Goal: Check status: Check status

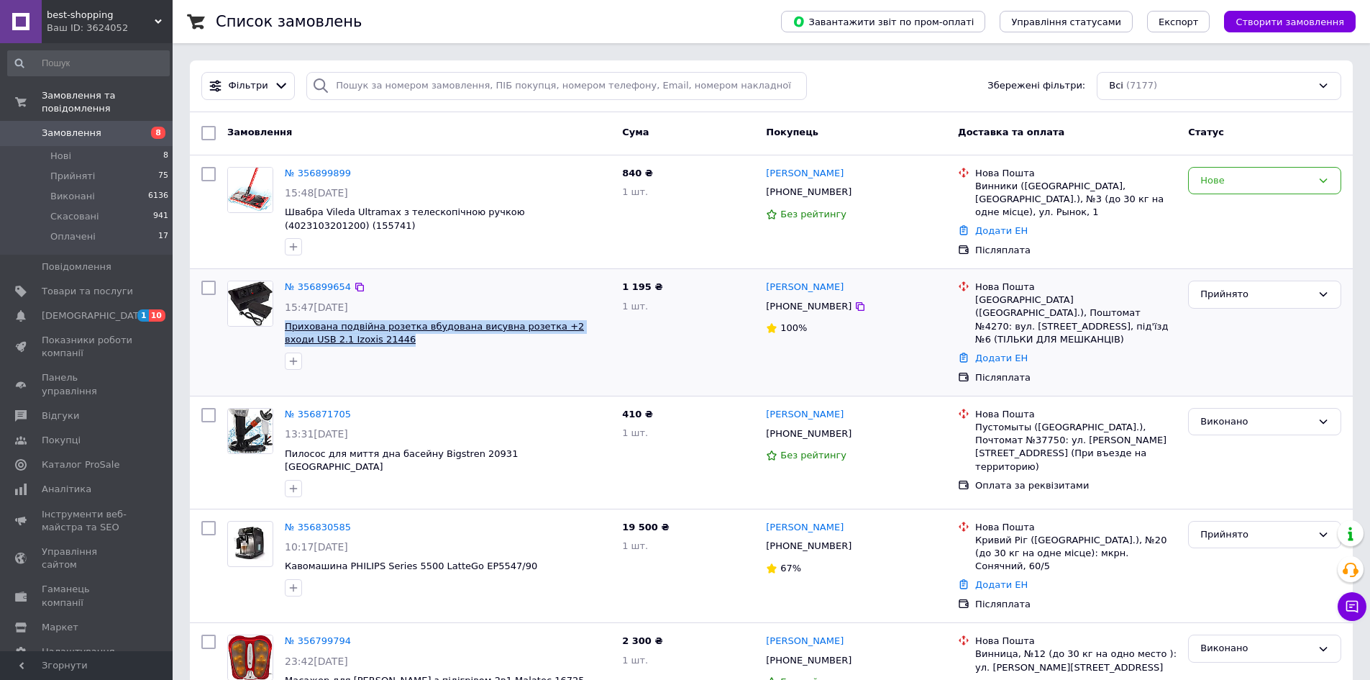
drag, startPoint x: 336, startPoint y: 329, endPoint x: 286, endPoint y: 317, distance: 52.0
click at [286, 320] on span "Прихована подвійна розетка вбудована висувна розетка +2 входи USB 2.1 Izoxis 21…" at bounding box center [448, 333] width 326 height 27
copy span "Прихована подвійна розетка вбудована висувна розетка +2 входи USB 2.1 Izoxis 21…"
drag, startPoint x: 645, startPoint y: 270, endPoint x: 622, endPoint y: 270, distance: 23.0
click at [622, 275] on div "1 195 ₴ 1 шт." at bounding box center [689, 332] width 144 height 115
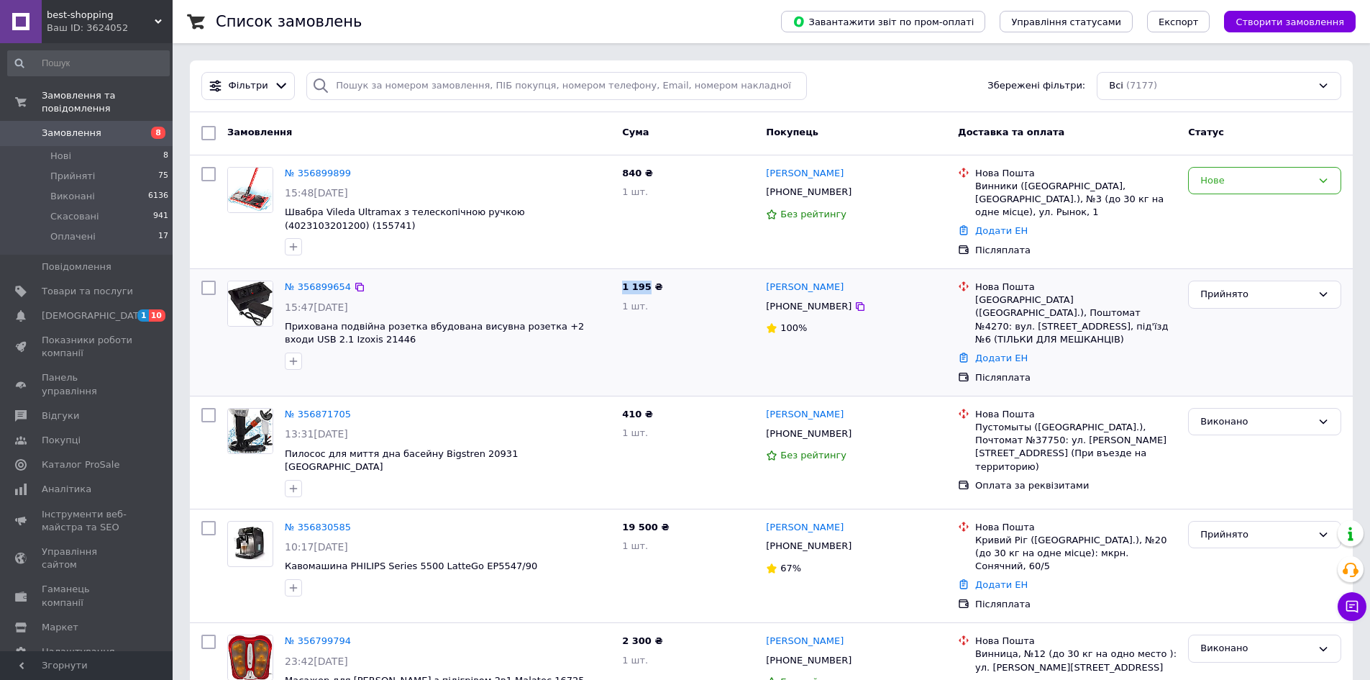
copy span "1 195"
click at [856, 302] on icon at bounding box center [860, 306] width 9 height 9
drag, startPoint x: 855, startPoint y: 277, endPoint x: 768, endPoint y: 276, distance: 87.8
click at [768, 279] on div "[PERSON_NAME]" at bounding box center [856, 287] width 183 height 17
copy link "[PERSON_NAME]"
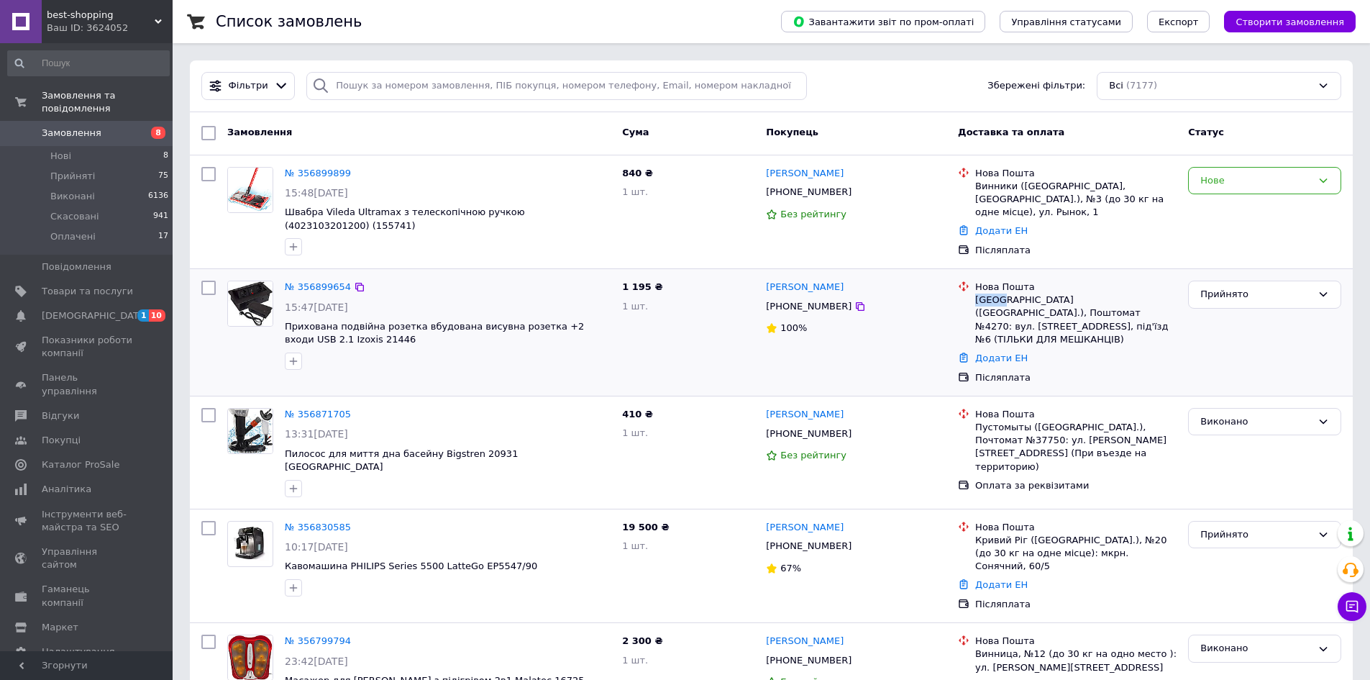
drag, startPoint x: 996, startPoint y: 286, endPoint x: 977, endPoint y: 286, distance: 18.7
click at [977, 294] on div "[GEOGRAPHIC_DATA] ([GEOGRAPHIC_DATA].), Поштомат №4270: вул. [STREET_ADDRESS], …" at bounding box center [1076, 320] width 201 height 53
copy div "[GEOGRAPHIC_DATA]"
drag, startPoint x: 1142, startPoint y: 285, endPoint x: 1115, endPoint y: 288, distance: 26.8
click at [1115, 294] on div "[GEOGRAPHIC_DATA] ([GEOGRAPHIC_DATA].), Поштомат №4270: вул. [STREET_ADDRESS], …" at bounding box center [1076, 320] width 201 height 53
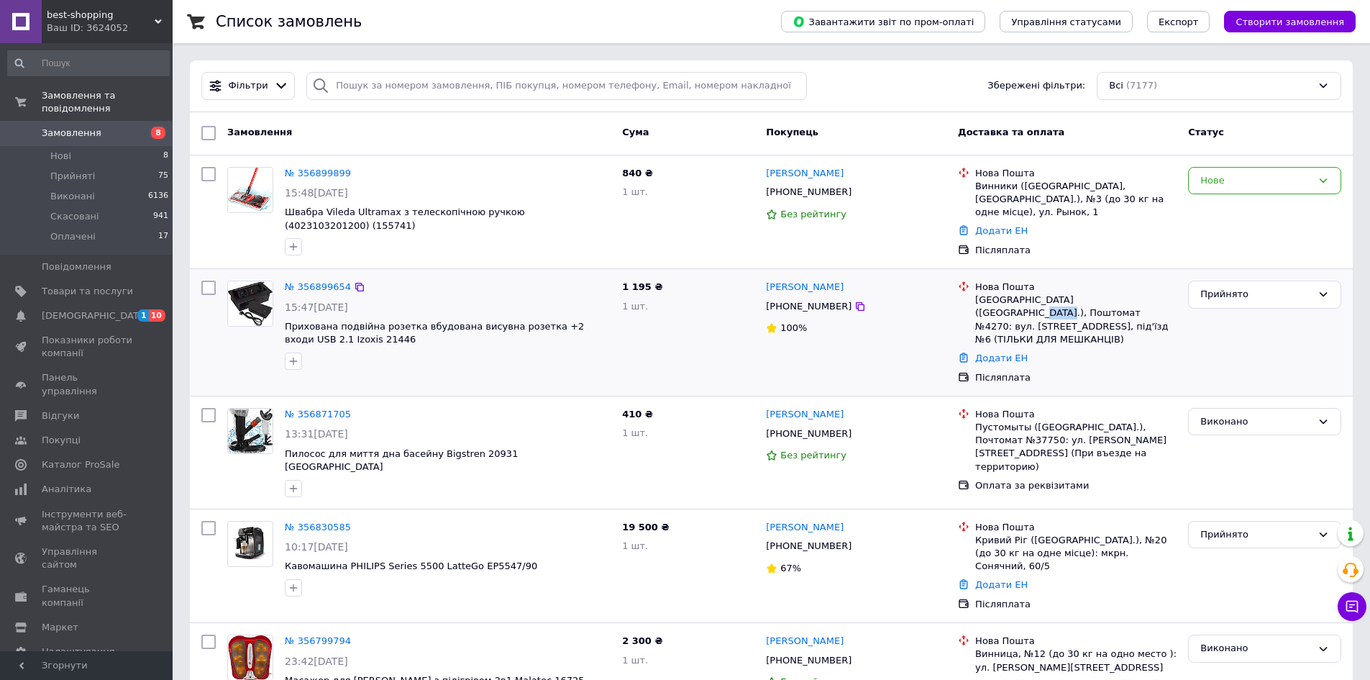
copy div "№4270"
drag, startPoint x: 284, startPoint y: 314, endPoint x: 350, endPoint y: 330, distance: 68.1
click at [350, 330] on div "№ 356899654 15:47[DATE] Прихована подвійна розетка вбудована висувна розетка +2…" at bounding box center [447, 325] width 337 height 101
copy span "Прихована подвійна розетка вбудована висувна розетка +2 входи USB 2.1 Izoxis 21…"
